Goal: Obtain resource: Download file/media

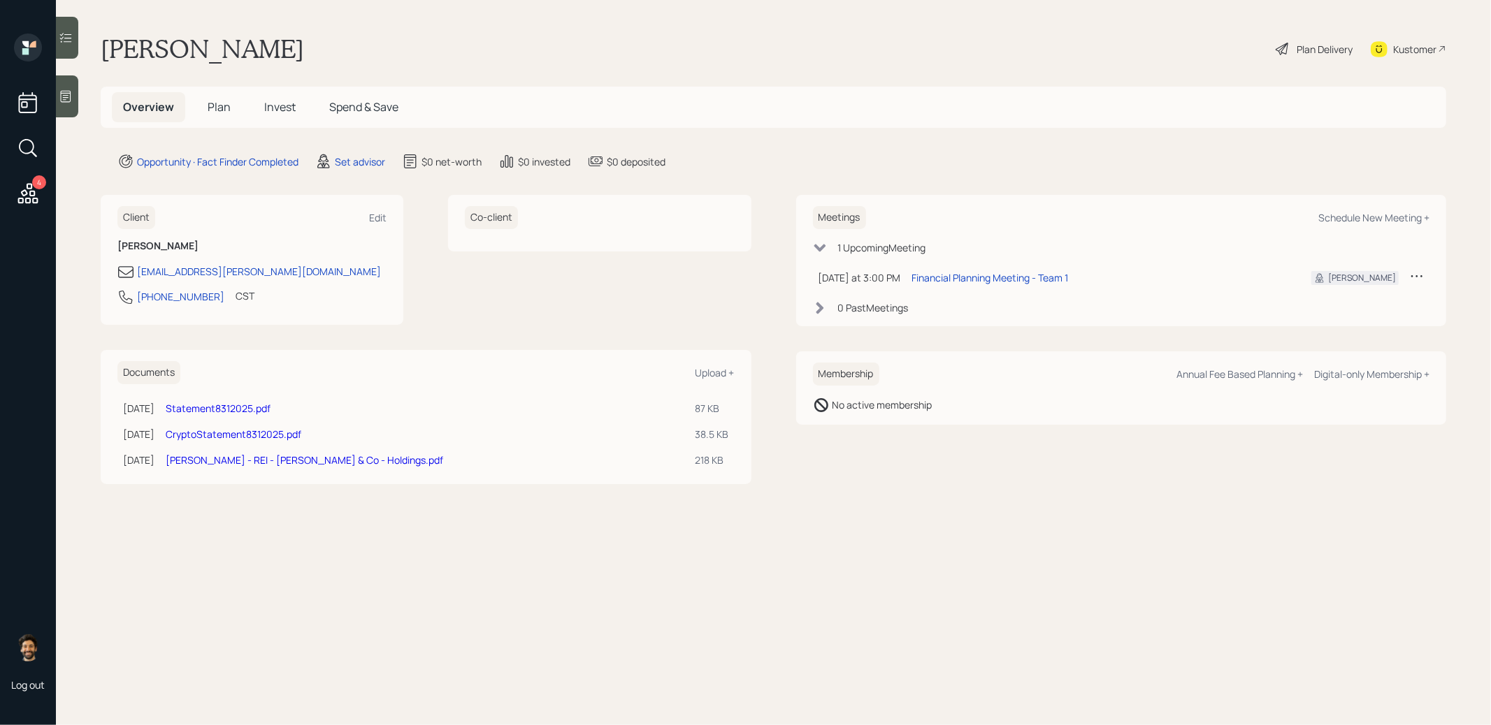
click at [259, 459] on link "[PERSON_NAME] - REI - [PERSON_NAME] & Co - Holdings.pdf" at bounding box center [304, 460] width 277 height 13
click at [238, 435] on link "CryptoStatement8312025.pdf" at bounding box center [234, 434] width 136 height 13
click at [215, 402] on link "Statement8312025.pdf" at bounding box center [218, 408] width 105 height 13
click at [226, 463] on link "[PERSON_NAME] - REI - [PERSON_NAME] & Co - Holdings.pdf" at bounding box center [304, 460] width 277 height 13
click at [238, 458] on link "[PERSON_NAME] - REI - [PERSON_NAME] & Co - Holdings.pdf" at bounding box center [304, 460] width 277 height 13
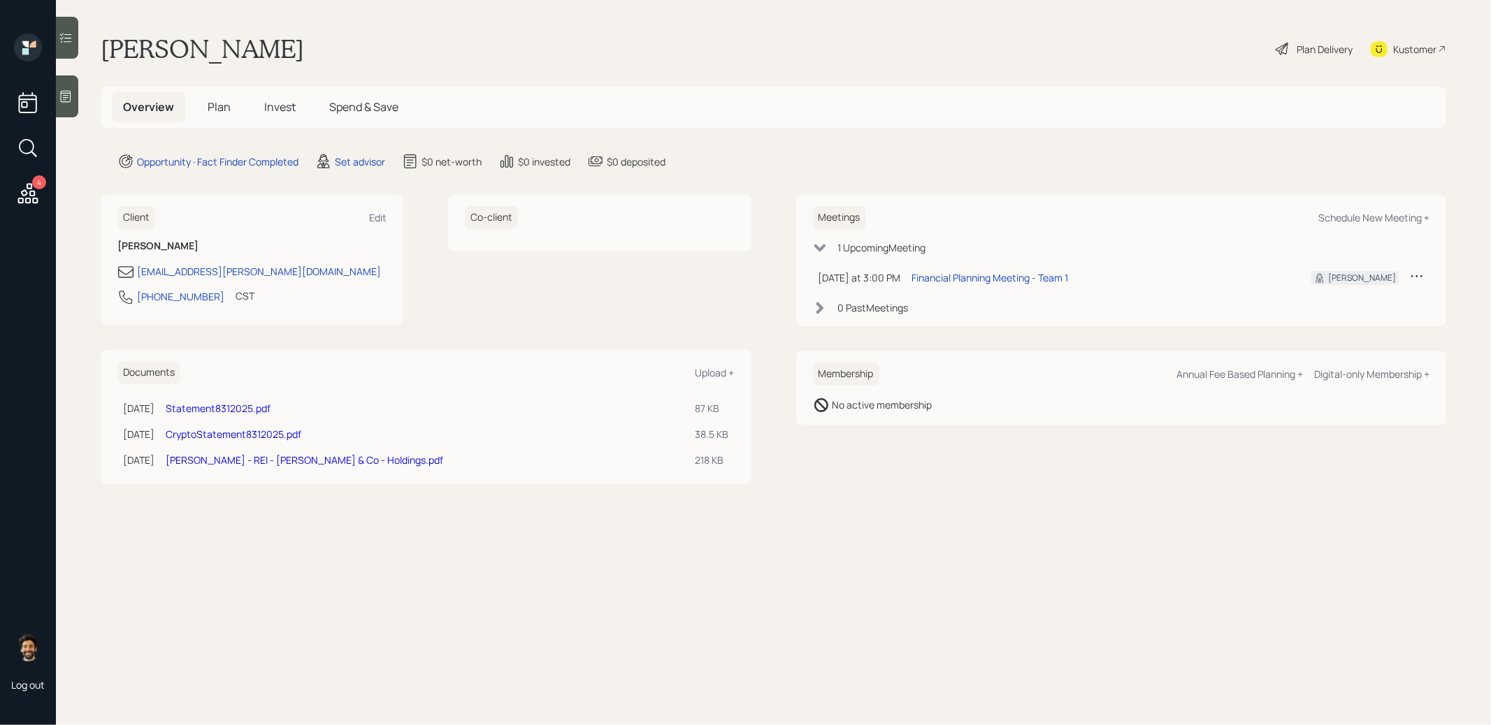
click at [238, 458] on link "[PERSON_NAME] - REI - [PERSON_NAME] & Co - Holdings.pdf" at bounding box center [304, 460] width 277 height 13
click at [259, 528] on main "Drew Hendricks Plan Delivery Kustomer Overview Plan Invest Spend & Save Opportu…" at bounding box center [773, 362] width 1435 height 725
click at [229, 405] on link "Statement8312025.pdf" at bounding box center [218, 408] width 105 height 13
click at [276, 461] on link "[PERSON_NAME] - REI - [PERSON_NAME] & Co - Holdings.pdf" at bounding box center [304, 460] width 277 height 13
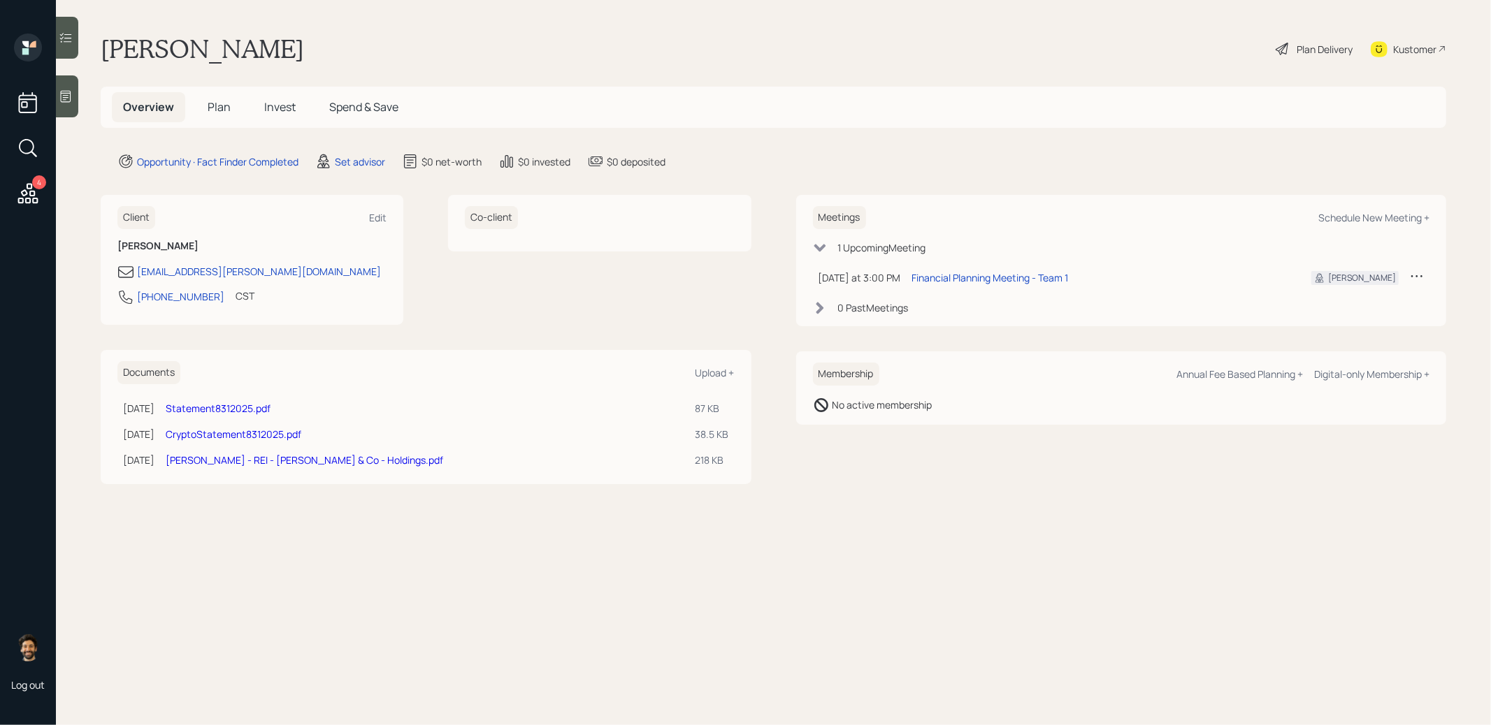
click at [369, 457] on link "[PERSON_NAME] - REI - [PERSON_NAME] & Co - Holdings.pdf" at bounding box center [304, 460] width 277 height 13
click at [225, 407] on link "Statement8312025.pdf" at bounding box center [218, 408] width 105 height 13
